Goal: Task Accomplishment & Management: Manage account settings

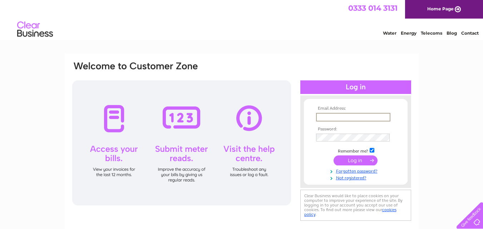
click at [341, 114] on input "text" at bounding box center [353, 117] width 74 height 9
type input "alexandrasl@o2.pl"
click at [333, 155] on input "submit" at bounding box center [355, 160] width 44 height 10
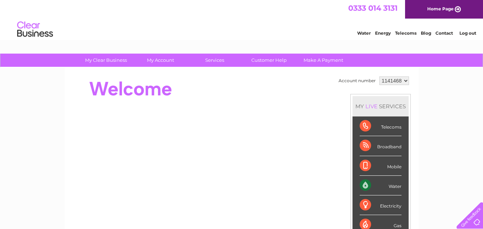
click at [465, 30] on li "Log out" at bounding box center [467, 33] width 21 height 9
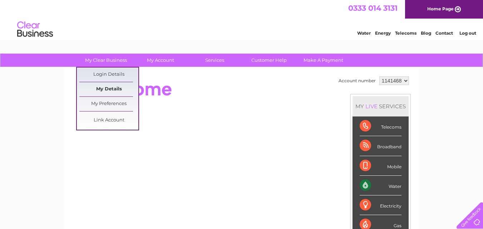
click at [123, 88] on link "My Details" at bounding box center [108, 89] width 59 height 14
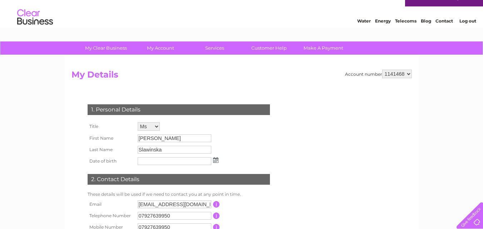
scroll to position [4, 0]
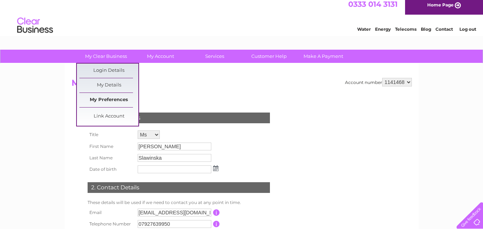
click at [109, 100] on link "My Preferences" at bounding box center [108, 100] width 59 height 14
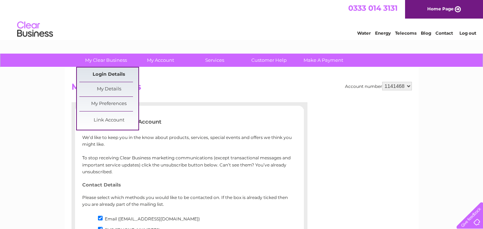
click at [112, 74] on link "Login Details" at bounding box center [108, 75] width 59 height 14
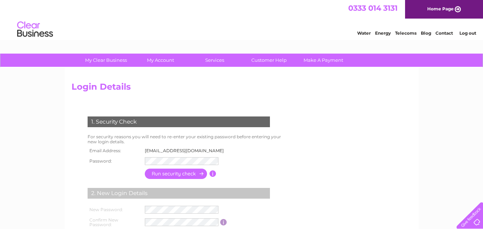
click at [466, 31] on link "Log out" at bounding box center [467, 32] width 17 height 5
